Goal: Information Seeking & Learning: Learn about a topic

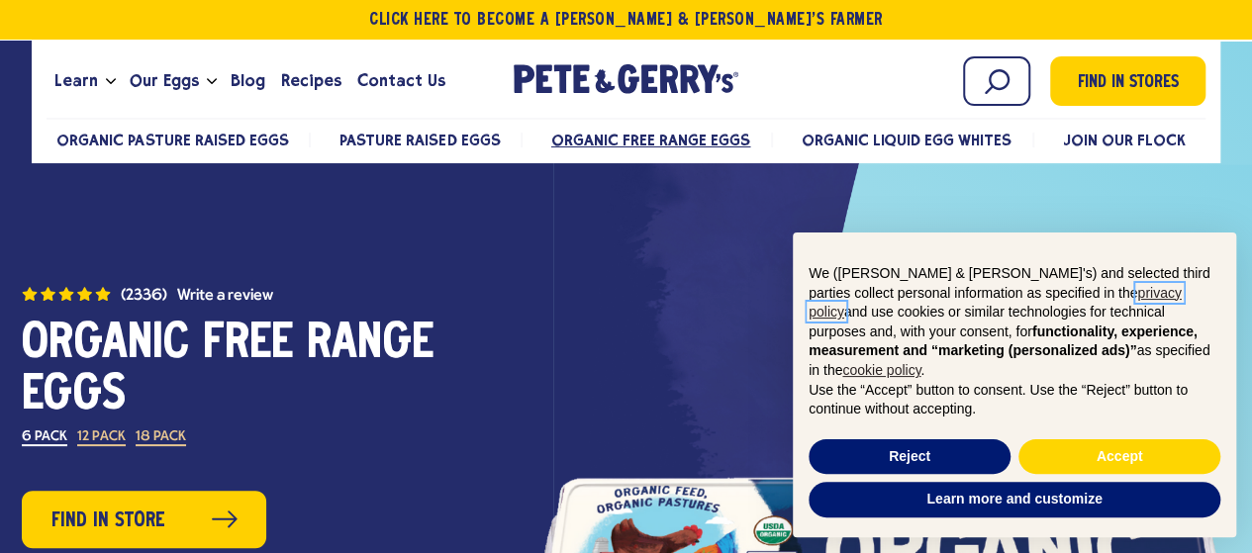
scroll to position [54, 0]
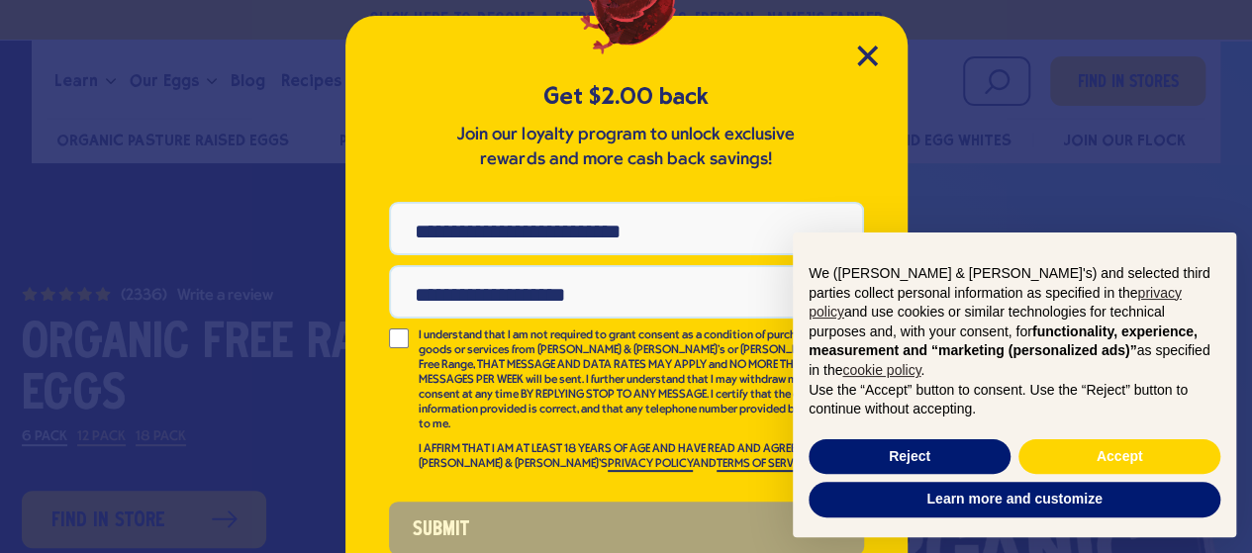
click at [270, 222] on div "Get $2.00 back Join our loyalty program to unlock exclusive rewards and more ca…" at bounding box center [626, 276] width 1252 height 553
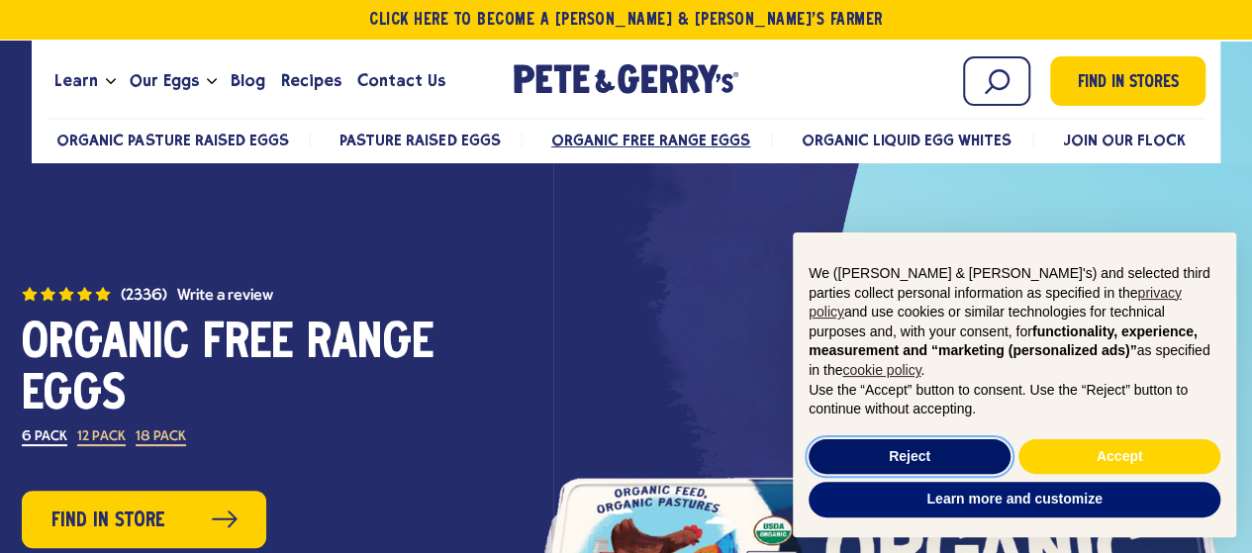
click at [950, 462] on button "Reject" at bounding box center [910, 457] width 202 height 36
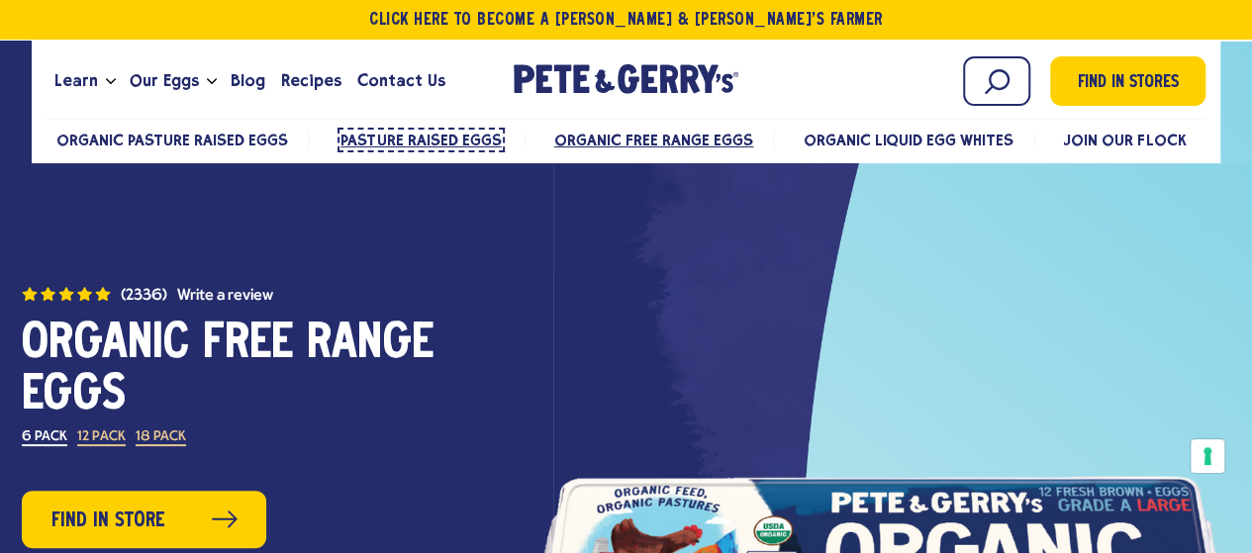
click at [424, 139] on span "Pasture Raised Eggs" at bounding box center [420, 140] width 160 height 19
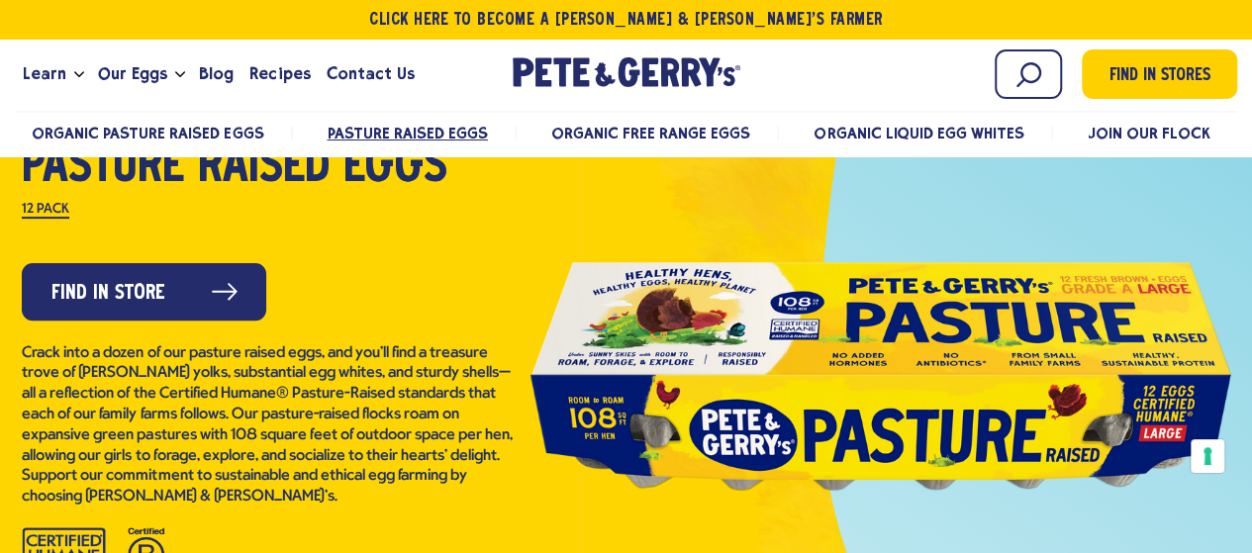
scroll to position [244, 0]
